Goal: Task Accomplishment & Management: Complete application form

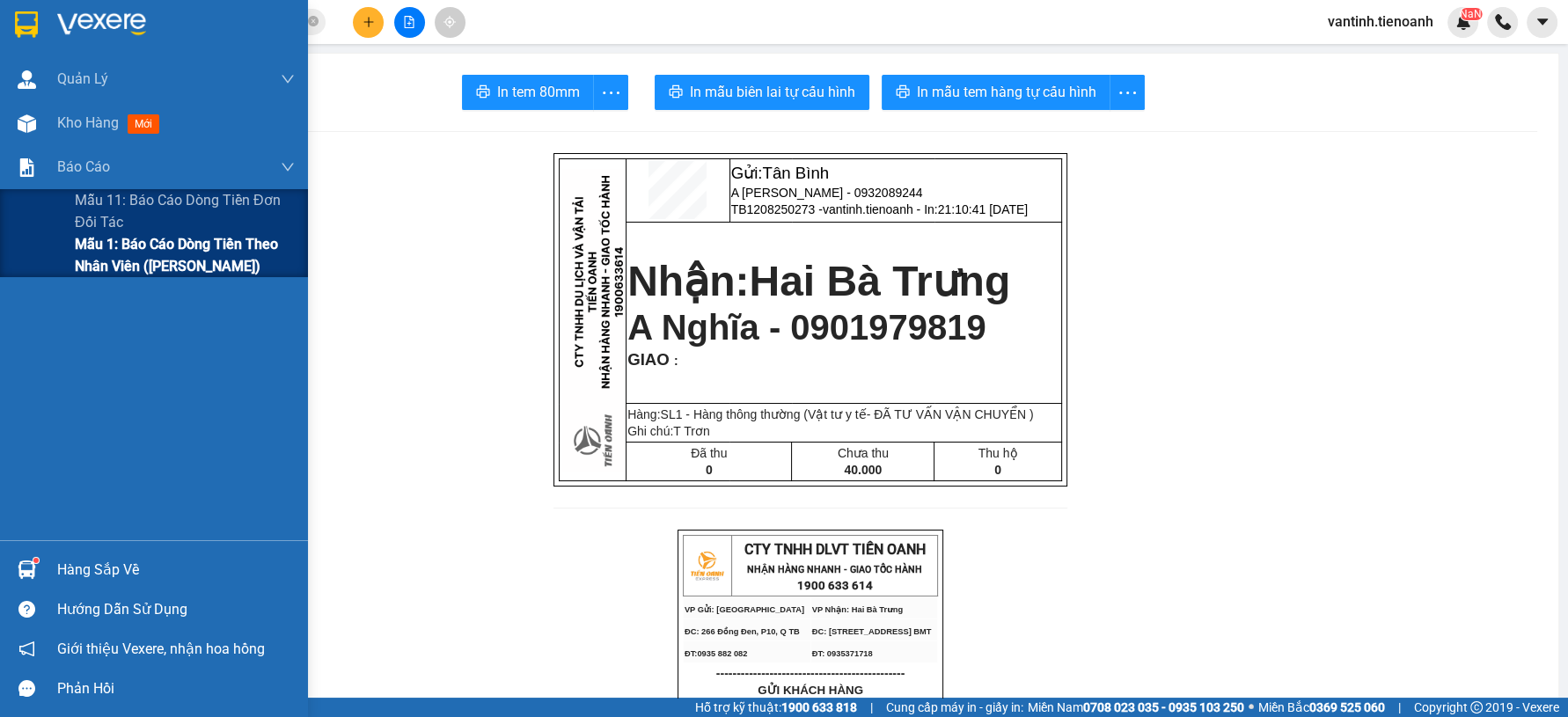
click at [92, 256] on span "Mẫu 1: Báo cáo dòng tiền theo nhân viên ([PERSON_NAME])" at bounding box center [184, 256] width 220 height 44
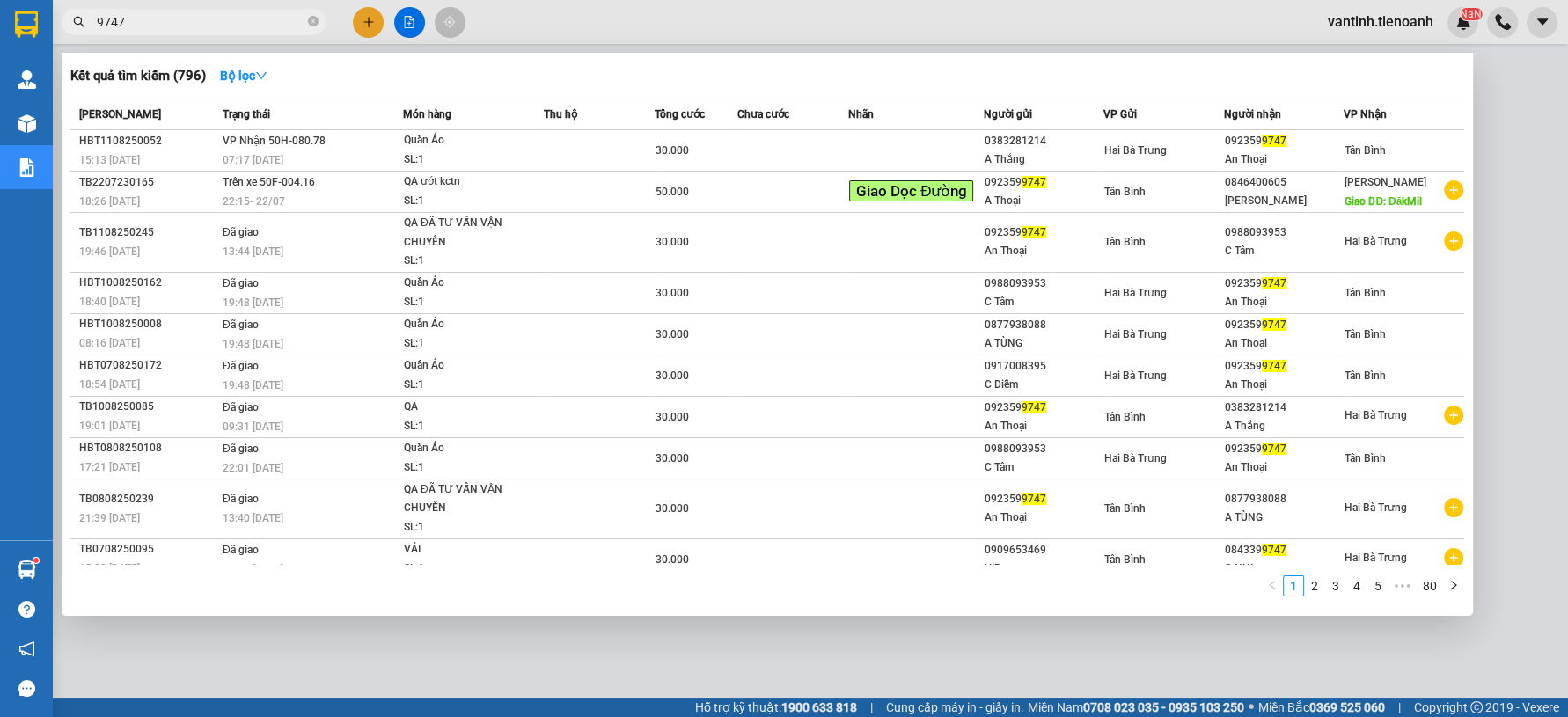
click at [245, 31] on span "9747" at bounding box center [193, 22] width 264 height 27
click at [246, 29] on input "9747" at bounding box center [201, 22] width 208 height 19
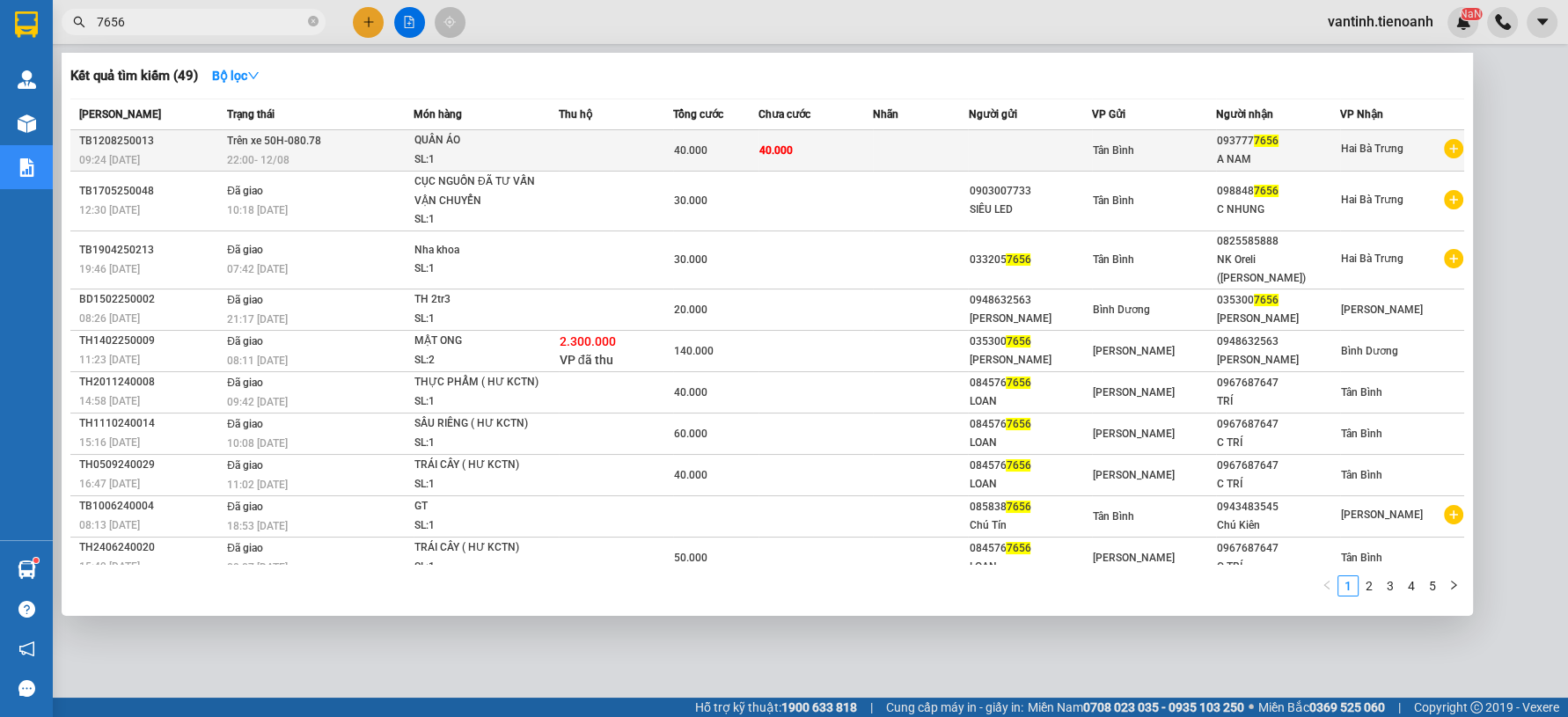
type input "7656"
click at [457, 136] on div "QUẦN ÁO" at bounding box center [480, 141] width 132 height 19
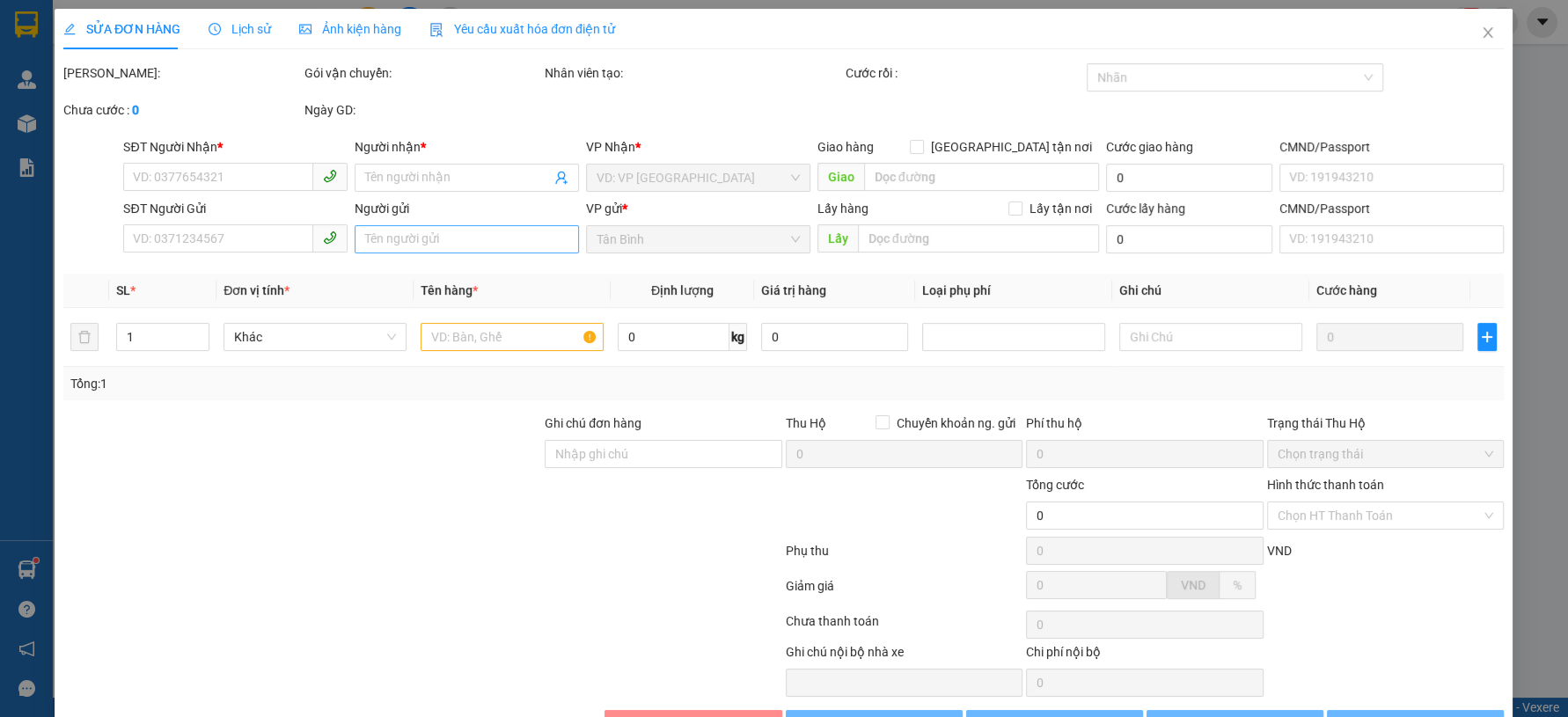
type input "0937777656"
type input "A NAM"
type input "40.000"
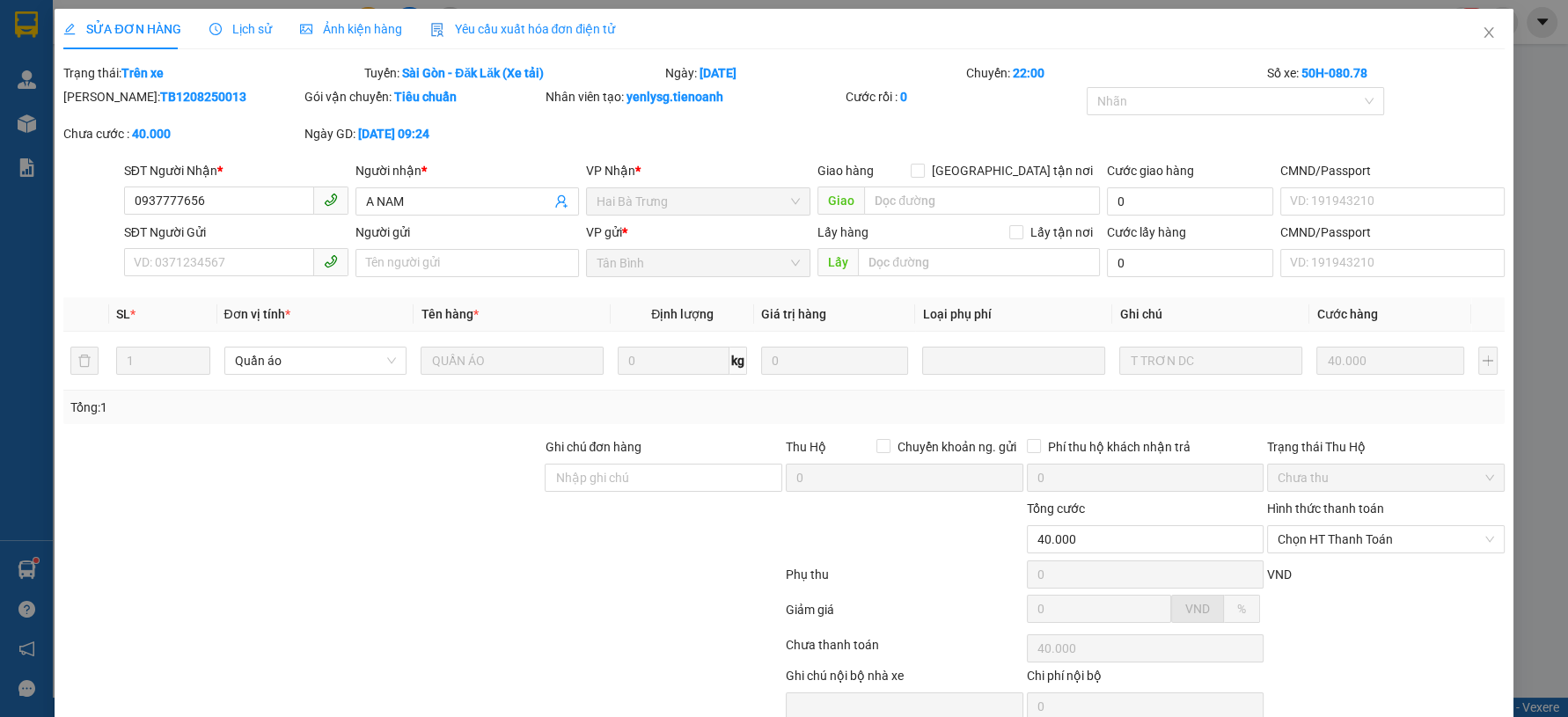
click at [430, 486] on div at bounding box center [302, 468] width 481 height 62
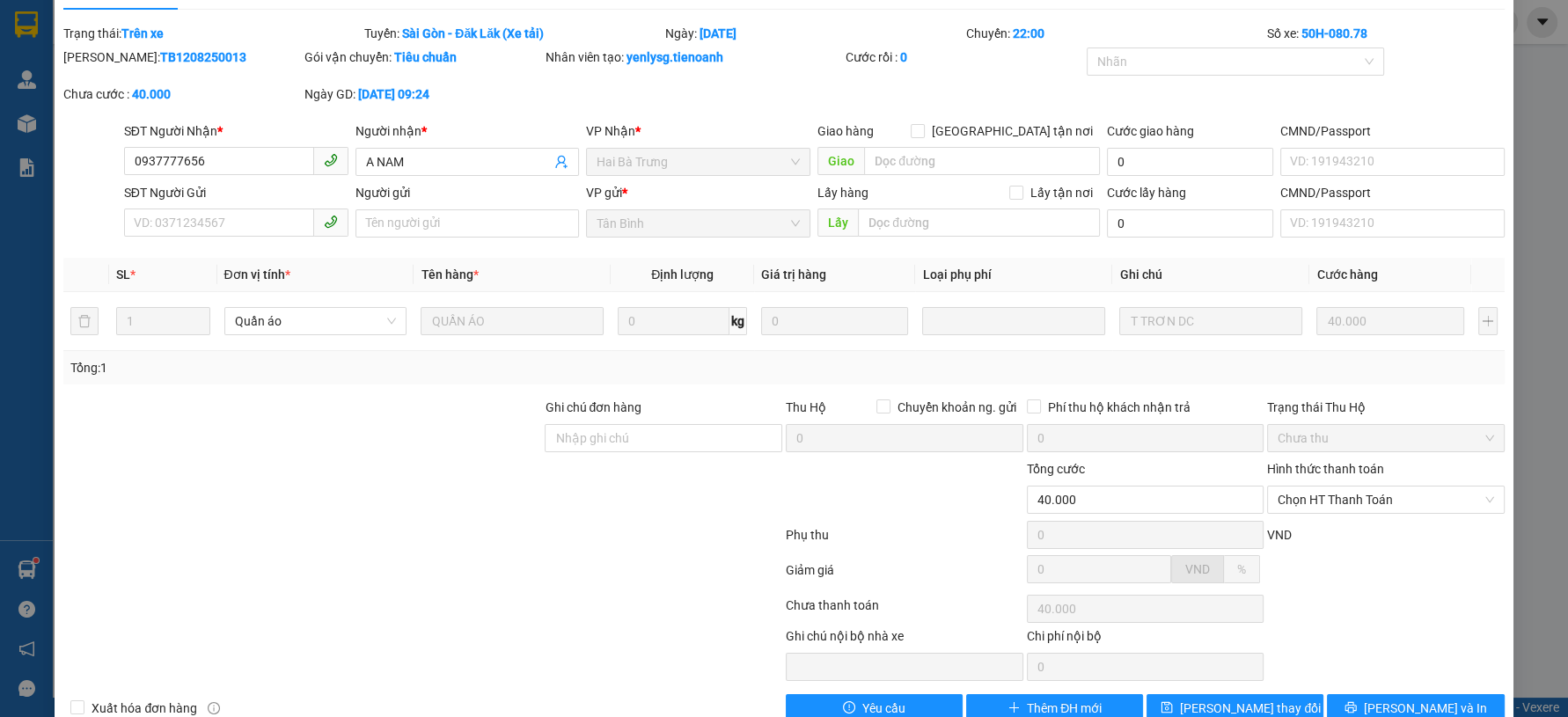
scroll to position [77, 0]
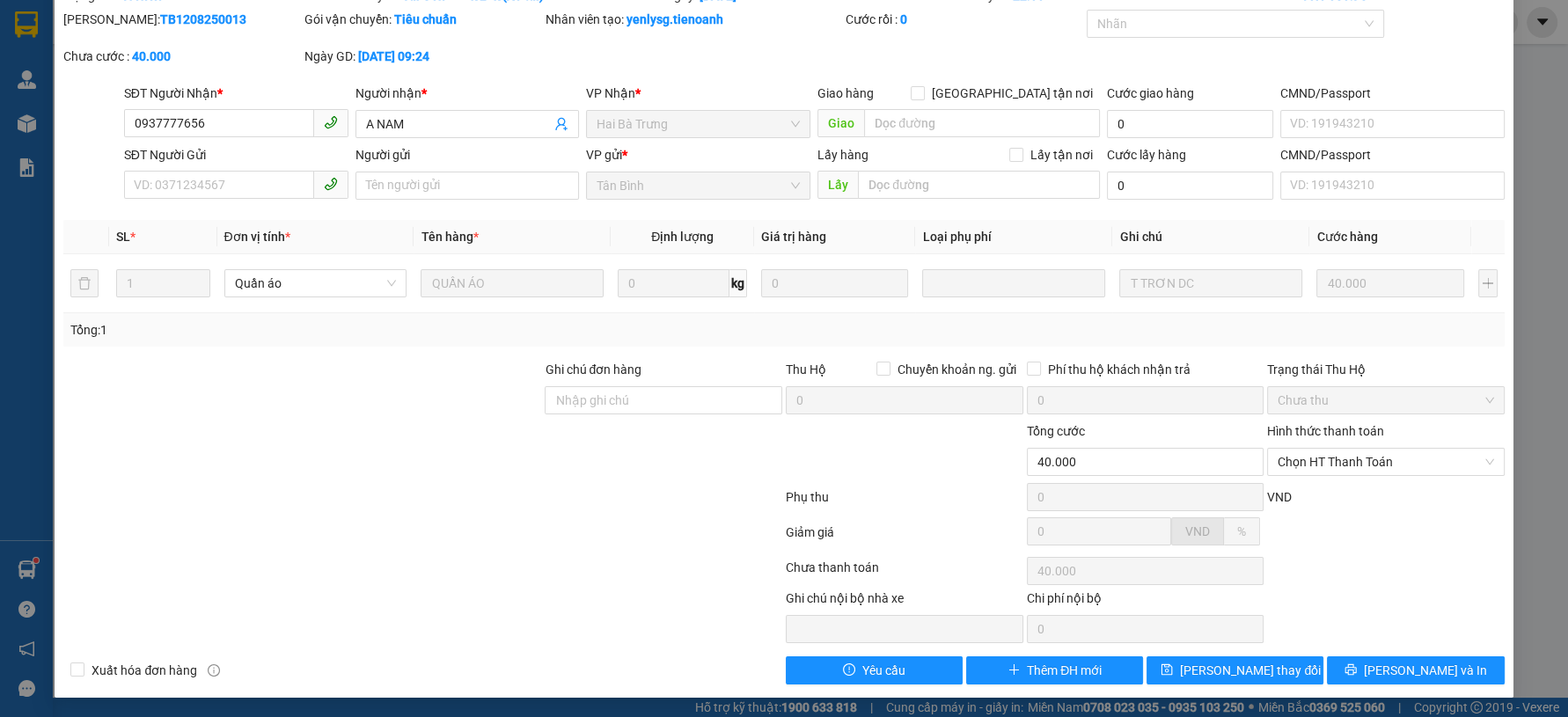
click at [459, 485] on div at bounding box center [423, 501] width 723 height 35
click at [457, 486] on div at bounding box center [423, 501] width 723 height 35
click at [451, 483] on div at bounding box center [423, 501] width 723 height 35
click at [452, 484] on div at bounding box center [423, 501] width 723 height 35
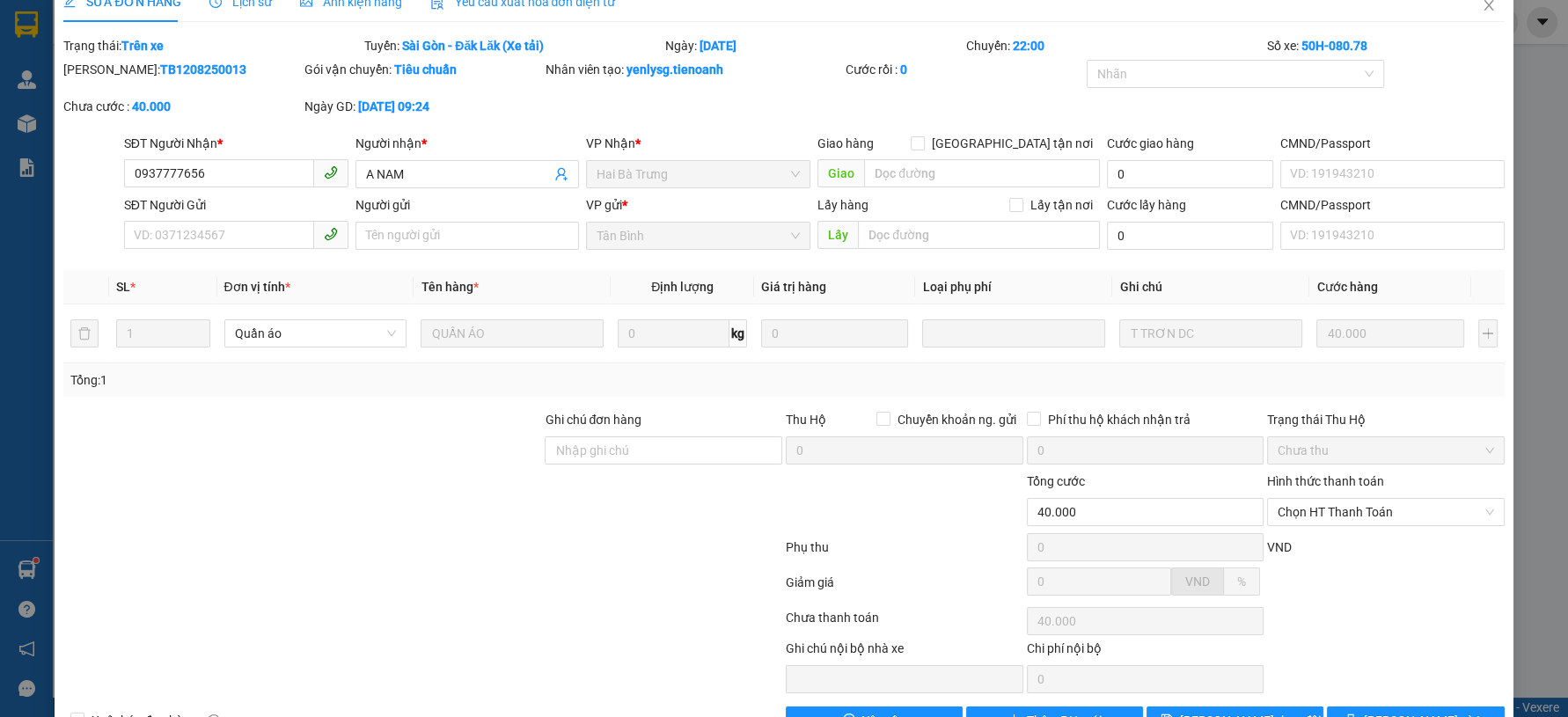
scroll to position [0, 0]
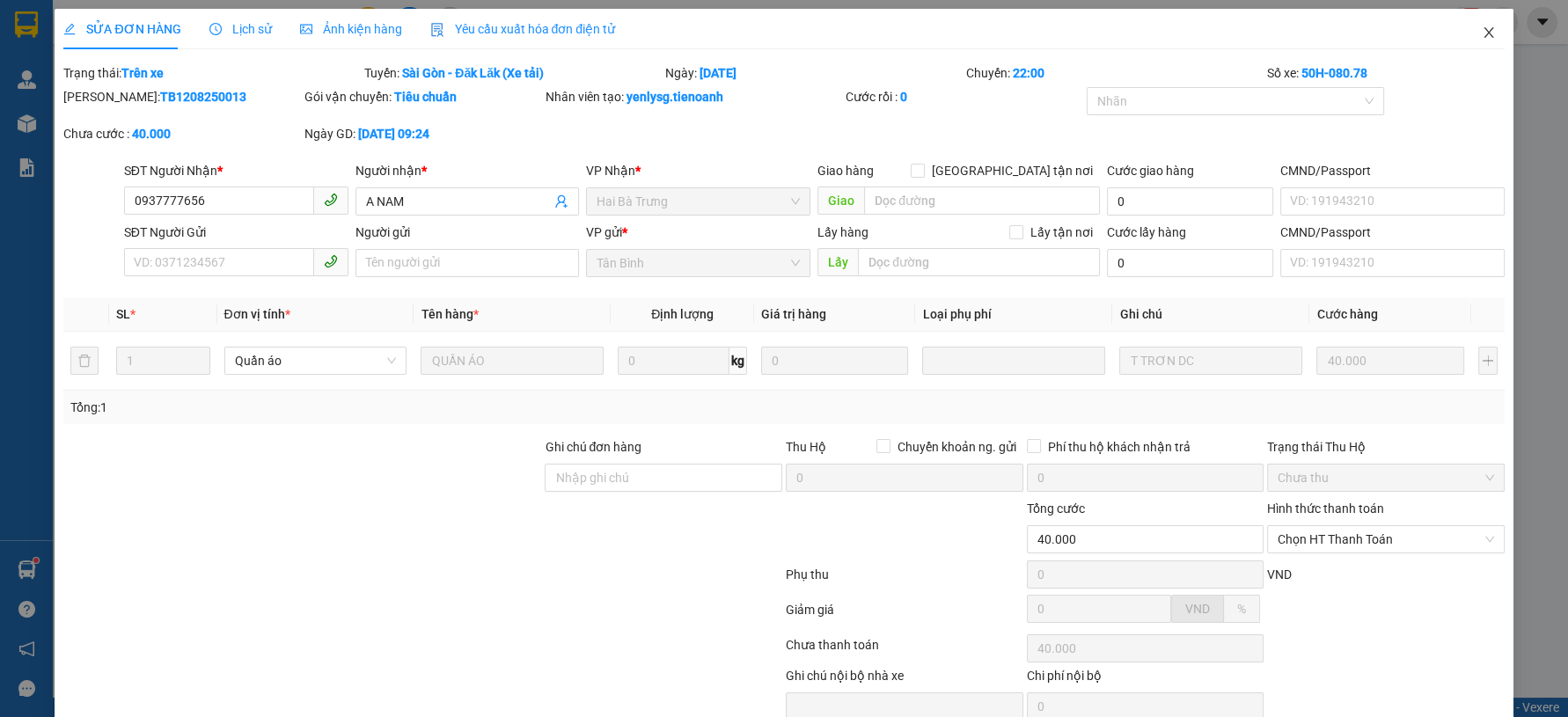
click at [1483, 31] on icon "close" at bounding box center [1488, 32] width 10 height 10
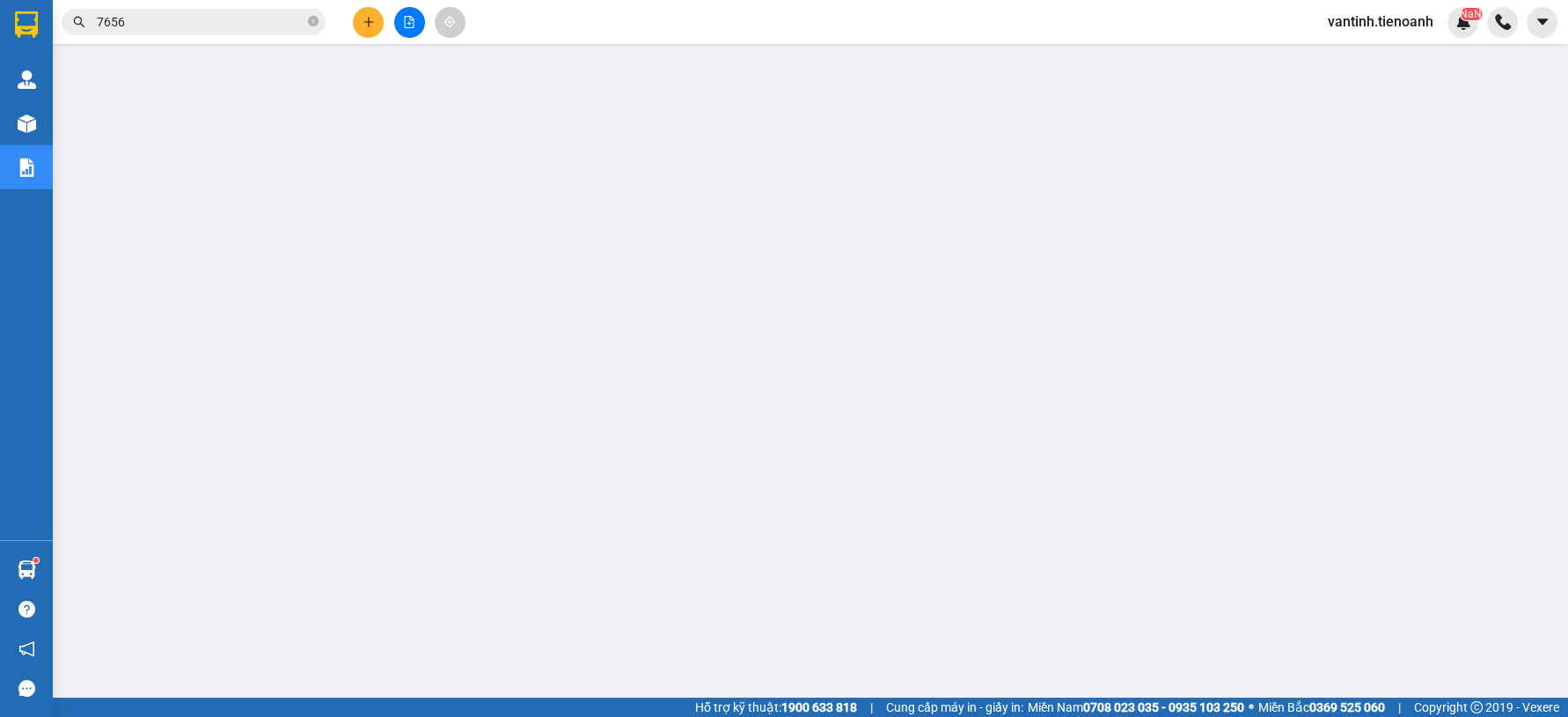
click at [235, 16] on input "7656" at bounding box center [201, 22] width 208 height 19
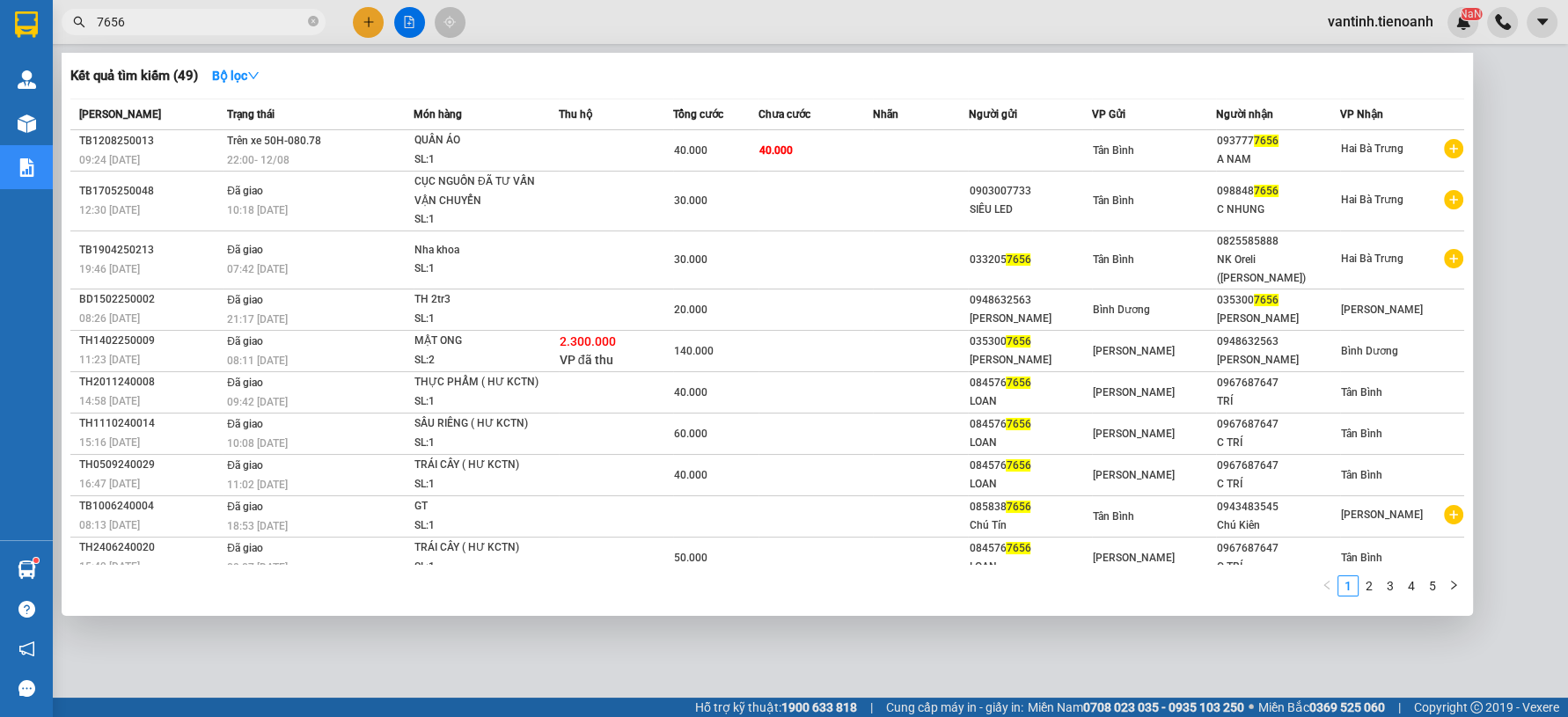
click at [235, 16] on input "7656" at bounding box center [201, 22] width 208 height 19
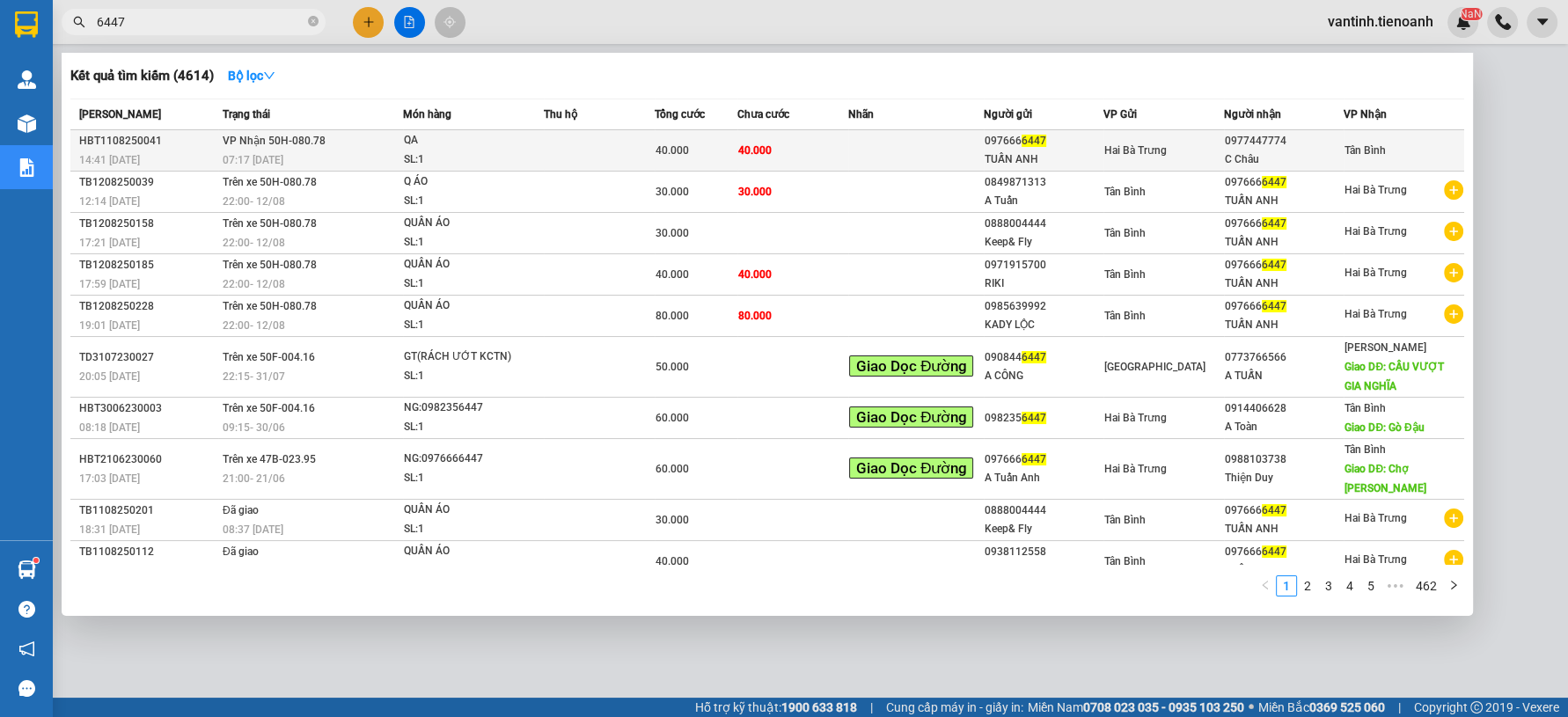
type input "6447"
click at [551, 154] on td at bounding box center [599, 151] width 111 height 41
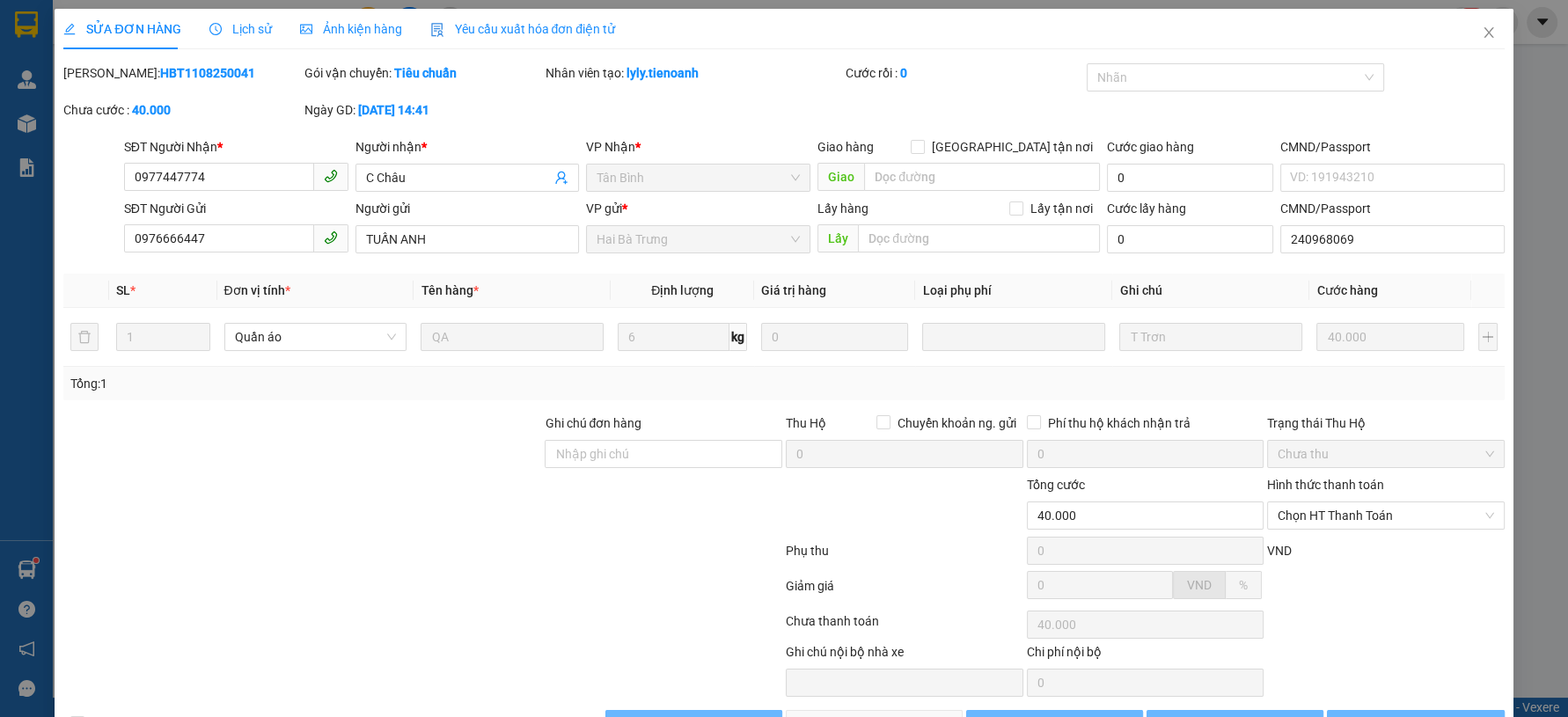
type input "0977447774"
type input "C Châu"
type input "0976666447"
type input "TUẤN ANH"
type input "240968069"
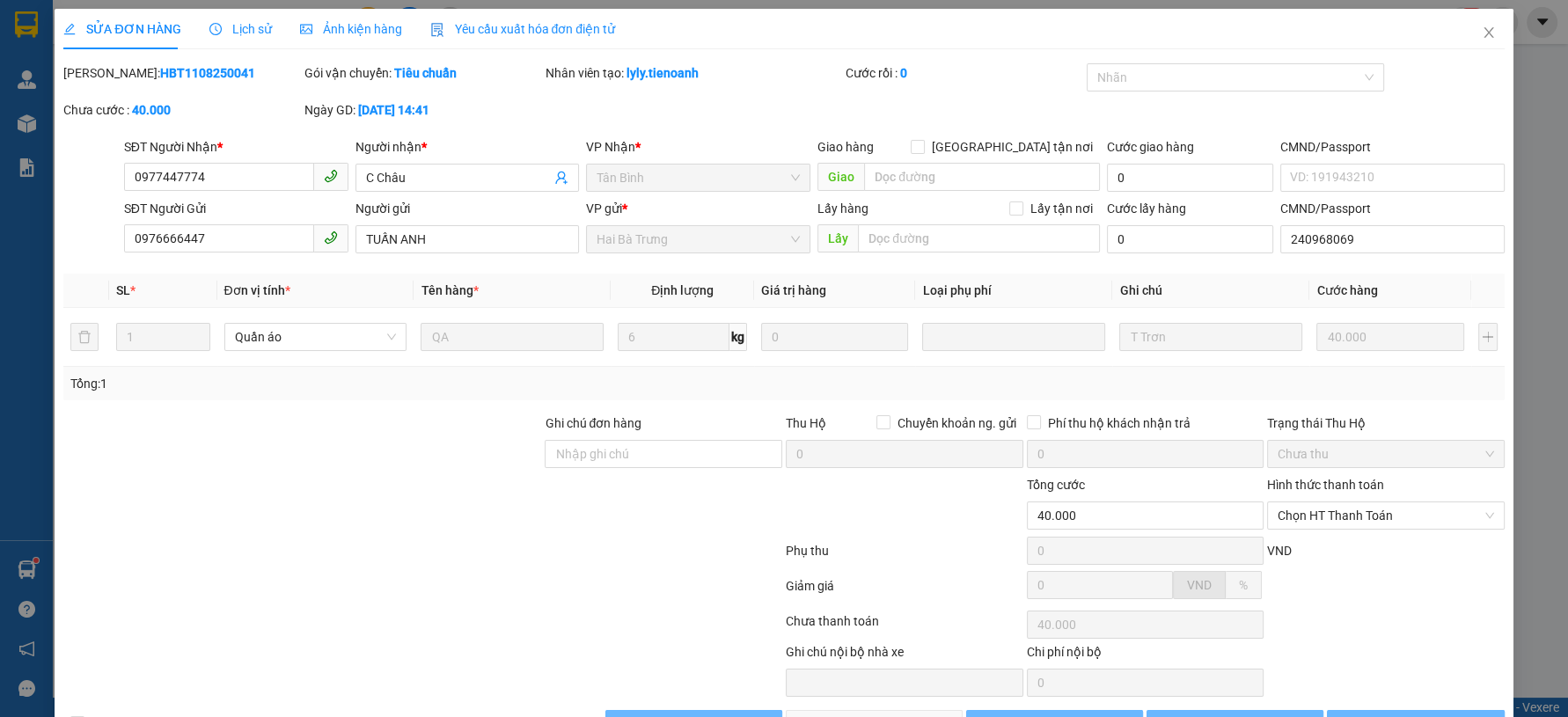
type input "40.000"
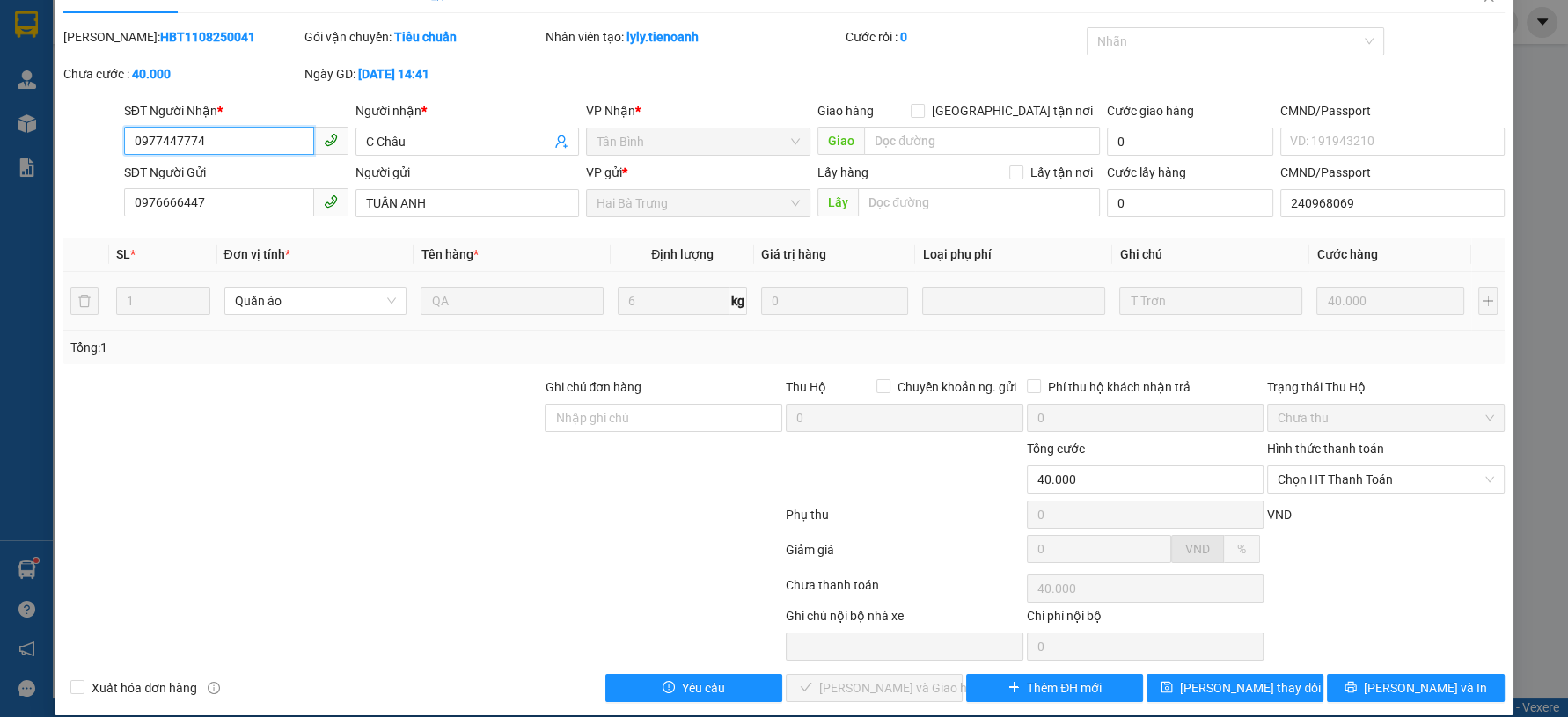
scroll to position [53, 0]
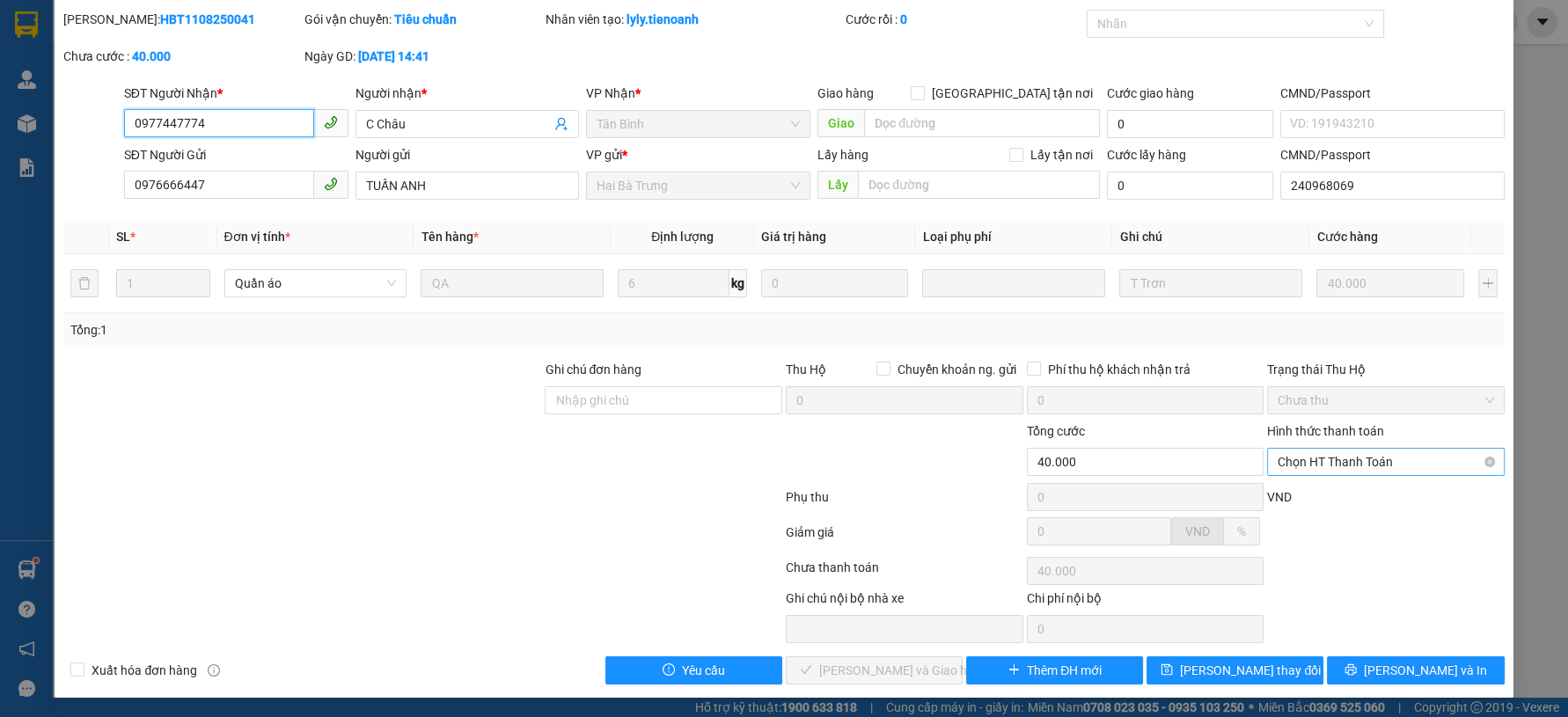
drag, startPoint x: 1313, startPoint y: 470, endPoint x: 1312, endPoint y: 479, distance: 9.1
click at [1314, 472] on span "Chọn HT Thanh Toán" at bounding box center [1385, 462] width 216 height 27
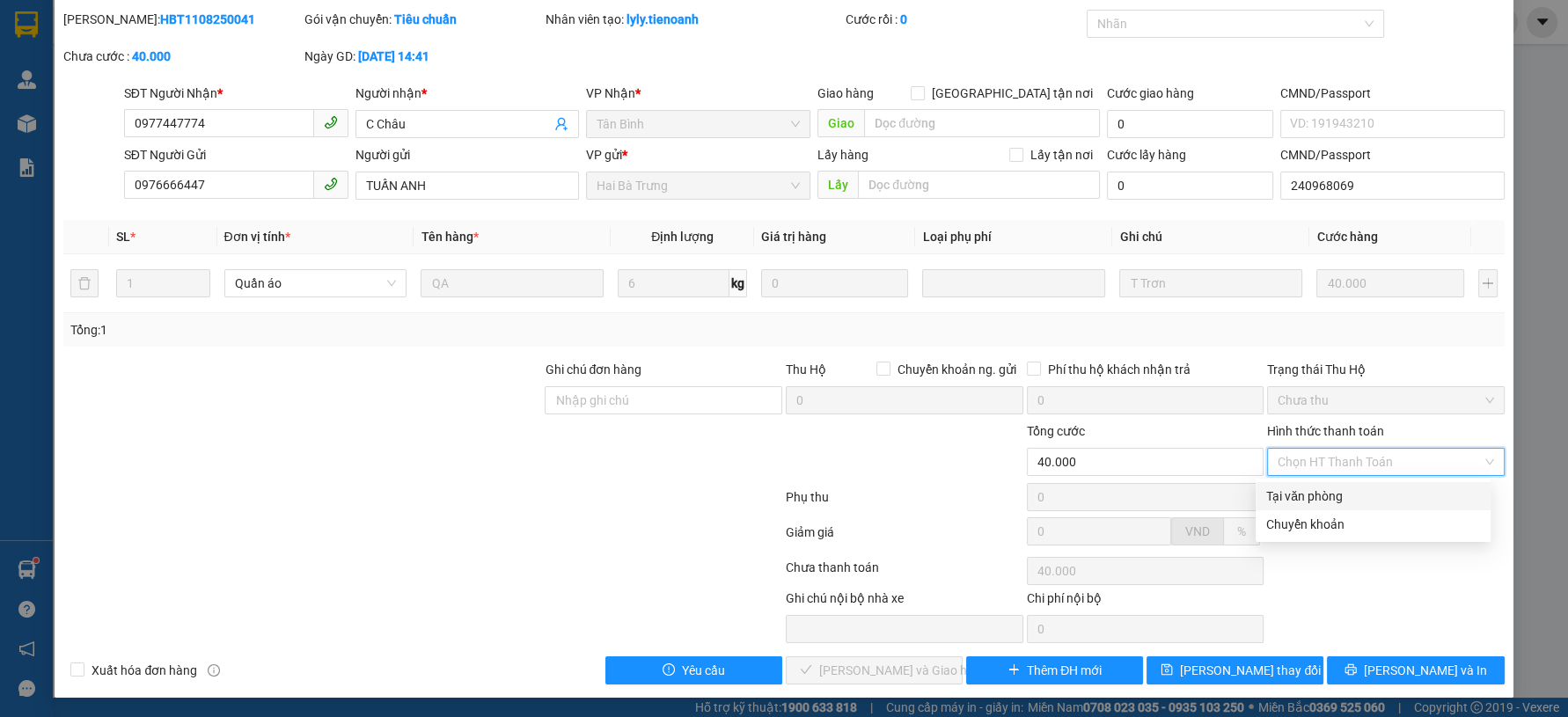
click at [1303, 495] on div "Tại văn phòng" at bounding box center [1373, 496] width 214 height 19
type input "0"
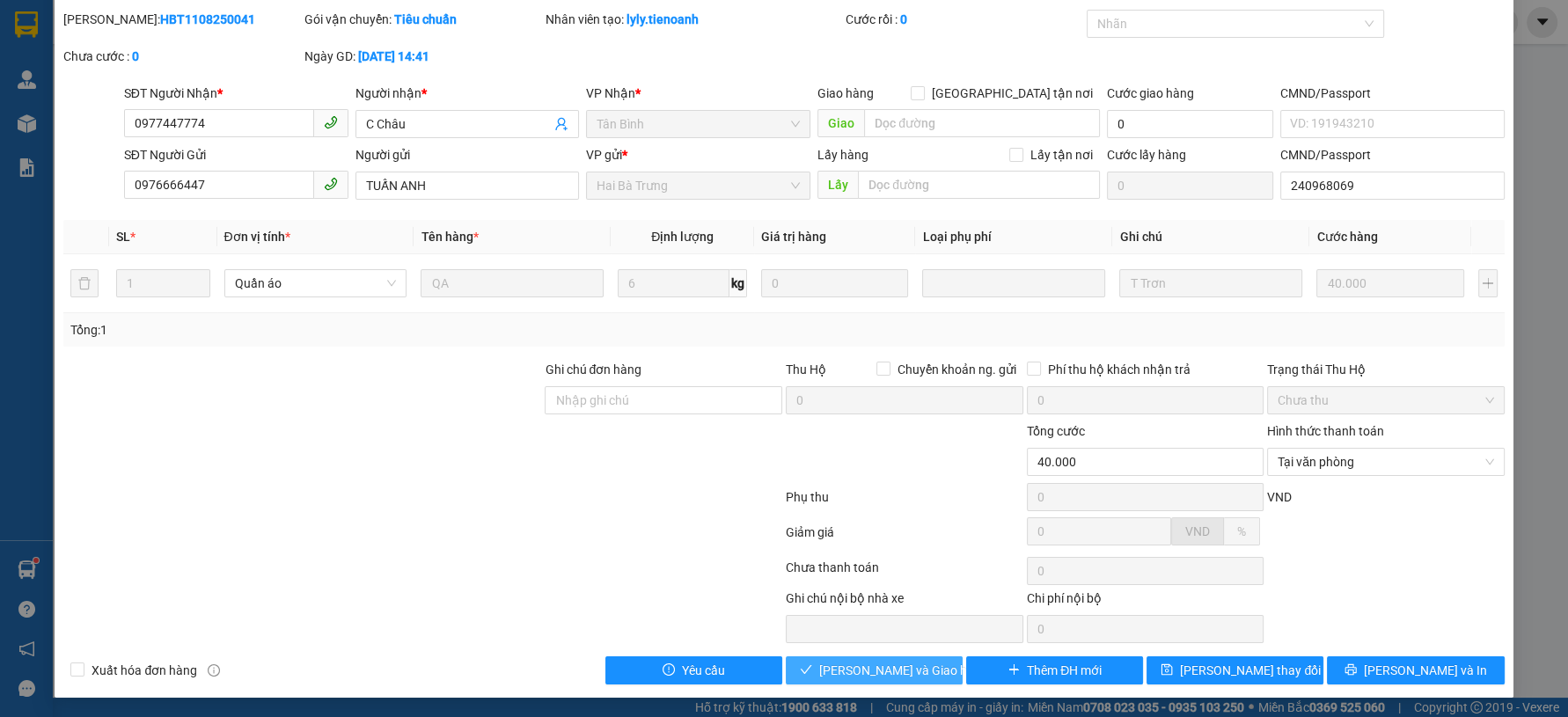
click at [841, 667] on span "[PERSON_NAME] và Giao hàng" at bounding box center [903, 670] width 169 height 19
drag, startPoint x: 841, startPoint y: 667, endPoint x: 807, endPoint y: 659, distance: 34.9
click at [831, 666] on span "[PERSON_NAME] và Giao hàng" at bounding box center [903, 670] width 169 height 19
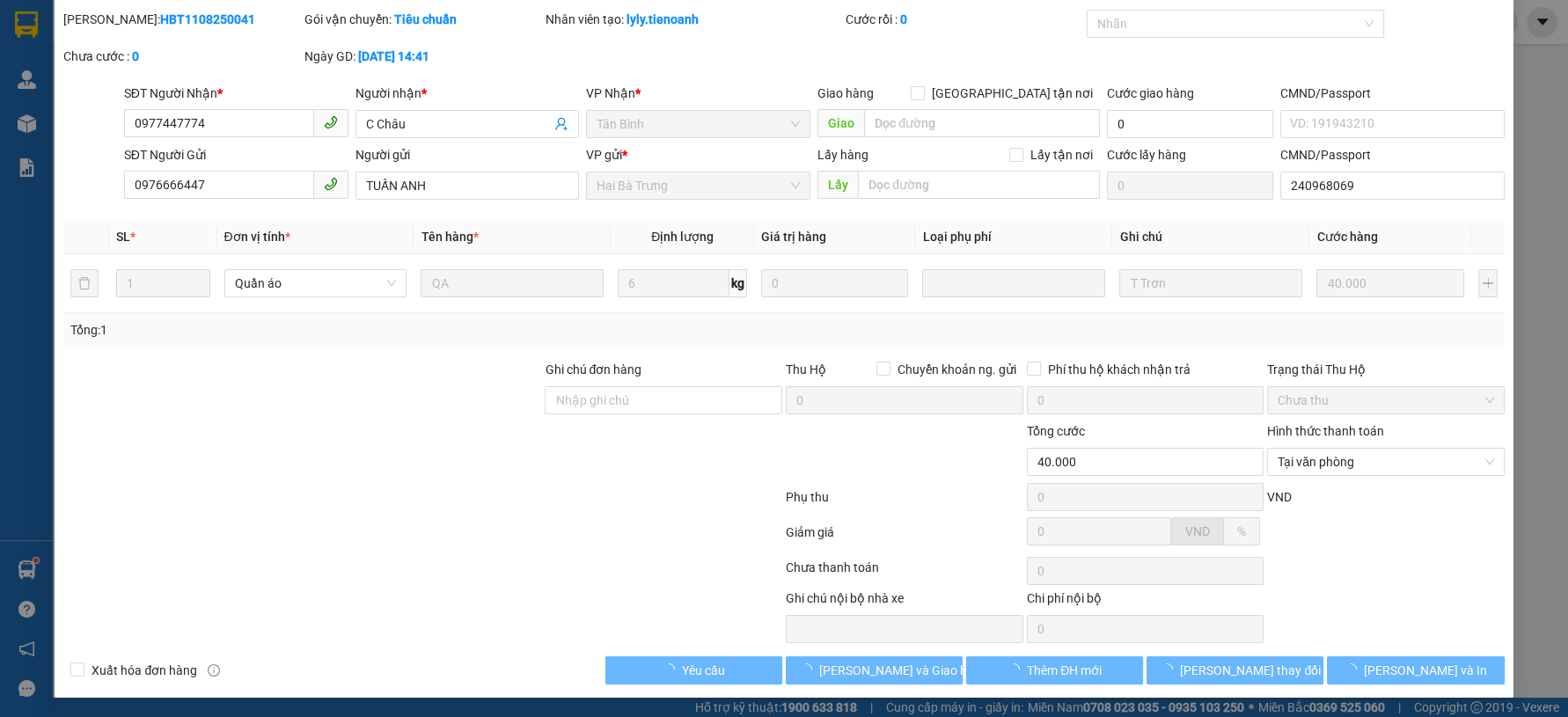
drag, startPoint x: 553, startPoint y: 604, endPoint x: 539, endPoint y: 605, distance: 14.0
click at [549, 605] on div at bounding box center [634, 615] width 301 height 54
